Goal: Task Accomplishment & Management: Manage account settings

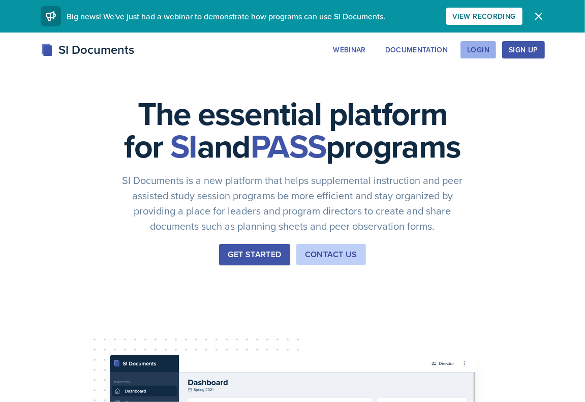
click at [478, 47] on div "Login" at bounding box center [478, 50] width 22 height 8
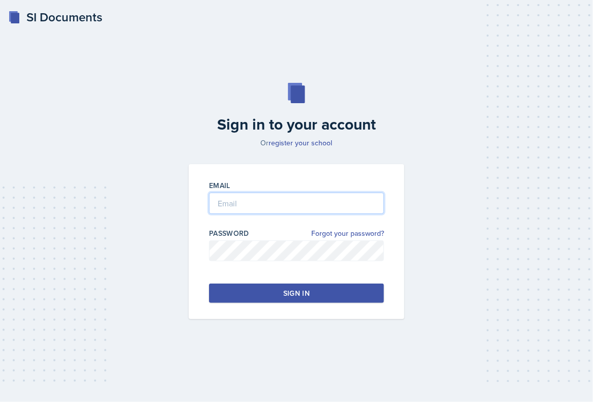
click at [295, 205] on input "email" at bounding box center [296, 203] width 175 height 21
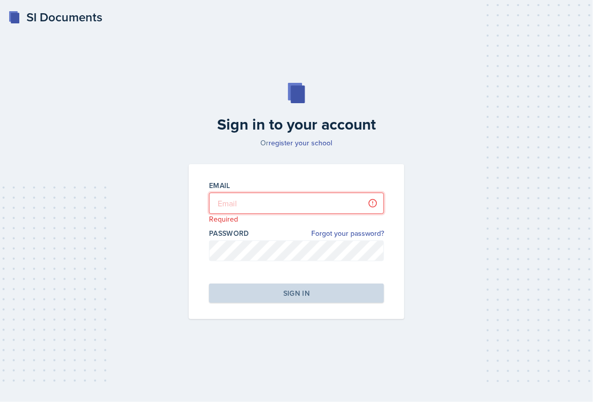
type input "[EMAIL_ADDRESS][DOMAIN_NAME]"
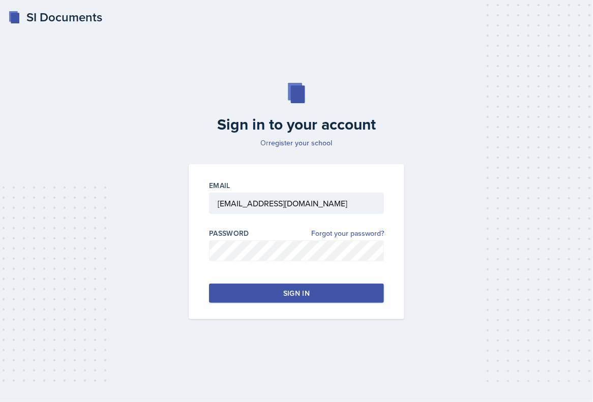
click at [338, 295] on button "Sign in" at bounding box center [296, 293] width 175 height 19
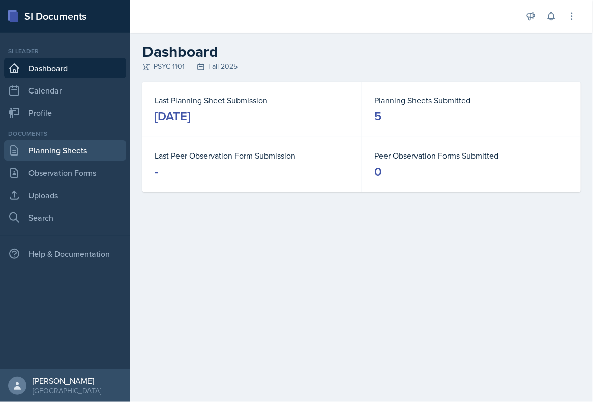
click at [66, 143] on link "Planning Sheets" at bounding box center [65, 150] width 122 height 20
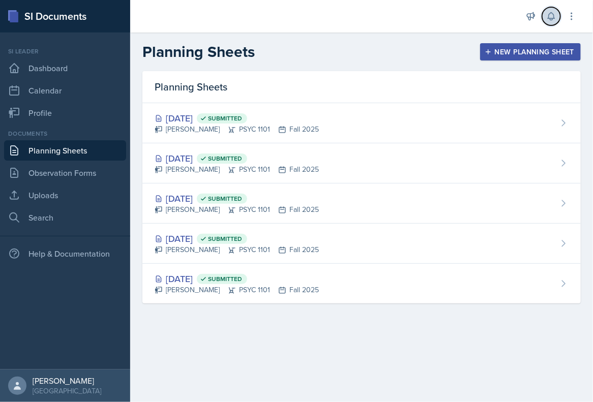
click at [551, 16] on icon at bounding box center [551, 16] width 10 height 10
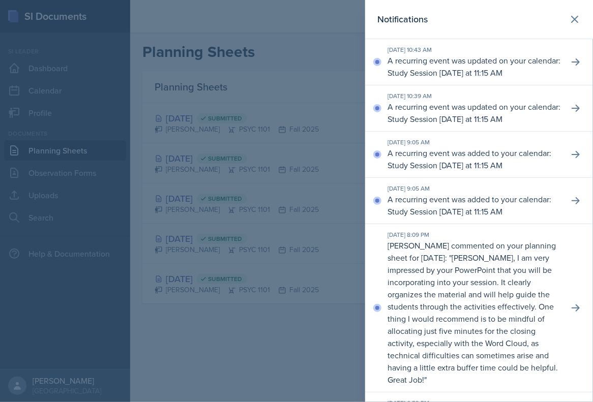
click at [578, 2] on header "Notifications" at bounding box center [479, 19] width 228 height 39
click at [568, 22] on icon at bounding box center [574, 19] width 12 height 12
